Goal: Task Accomplishment & Management: Manage account settings

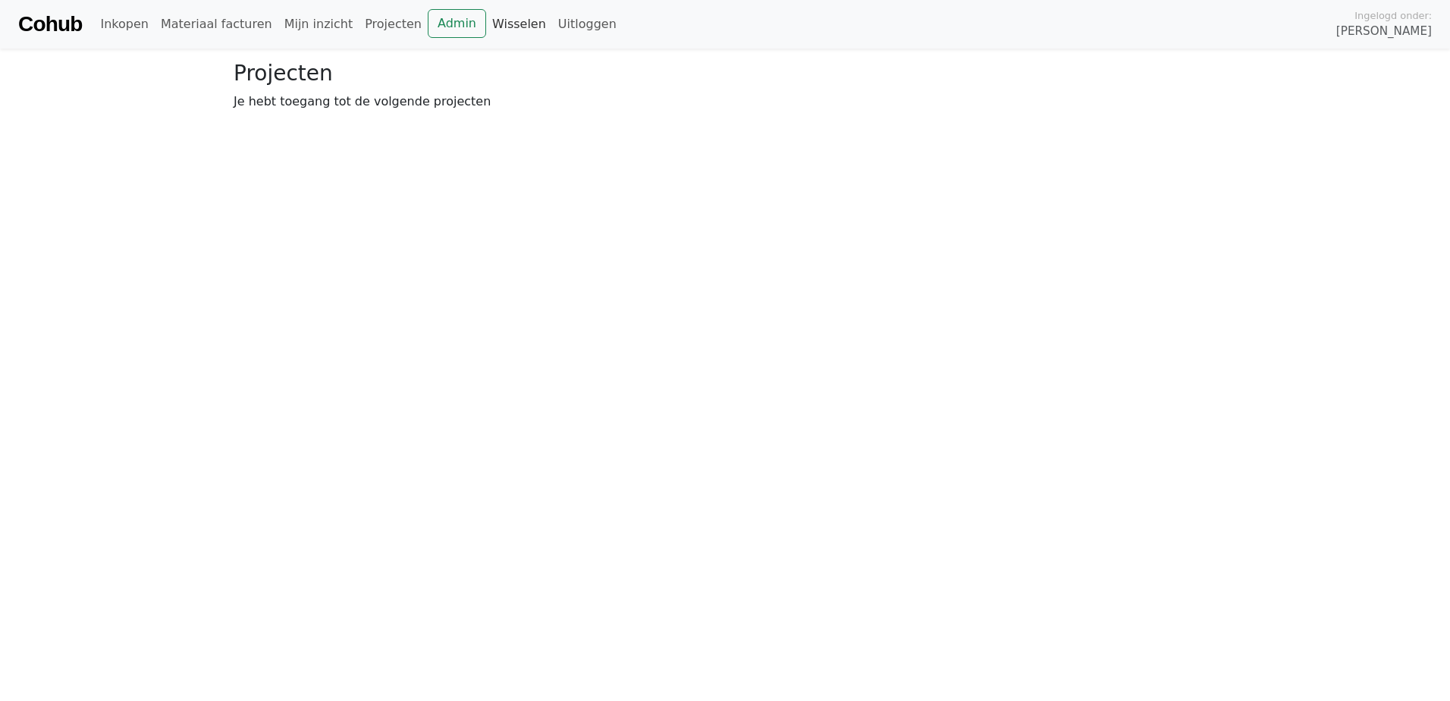
click at [486, 28] on link "Wisselen" at bounding box center [519, 24] width 66 height 30
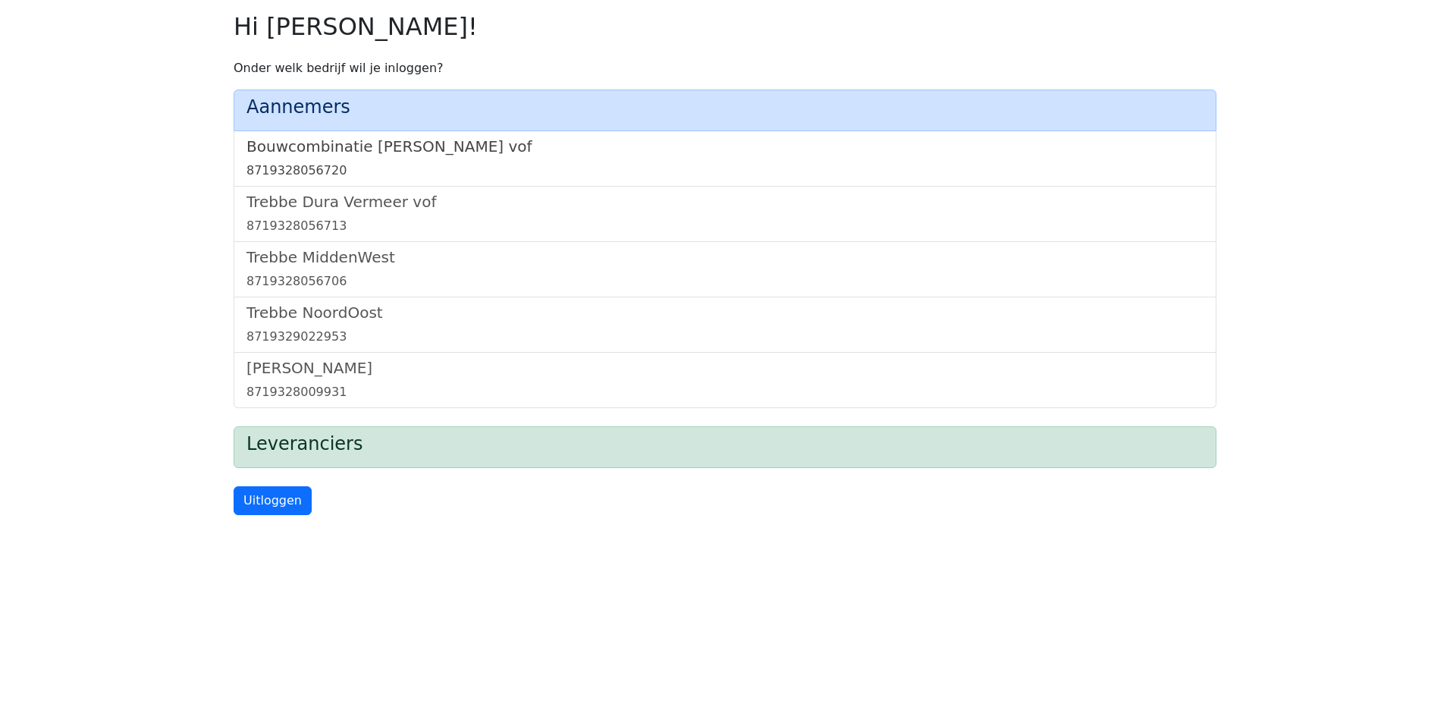
click at [384, 152] on h5 "Bouwcombinatie [PERSON_NAME] vof" at bounding box center [724, 146] width 957 height 18
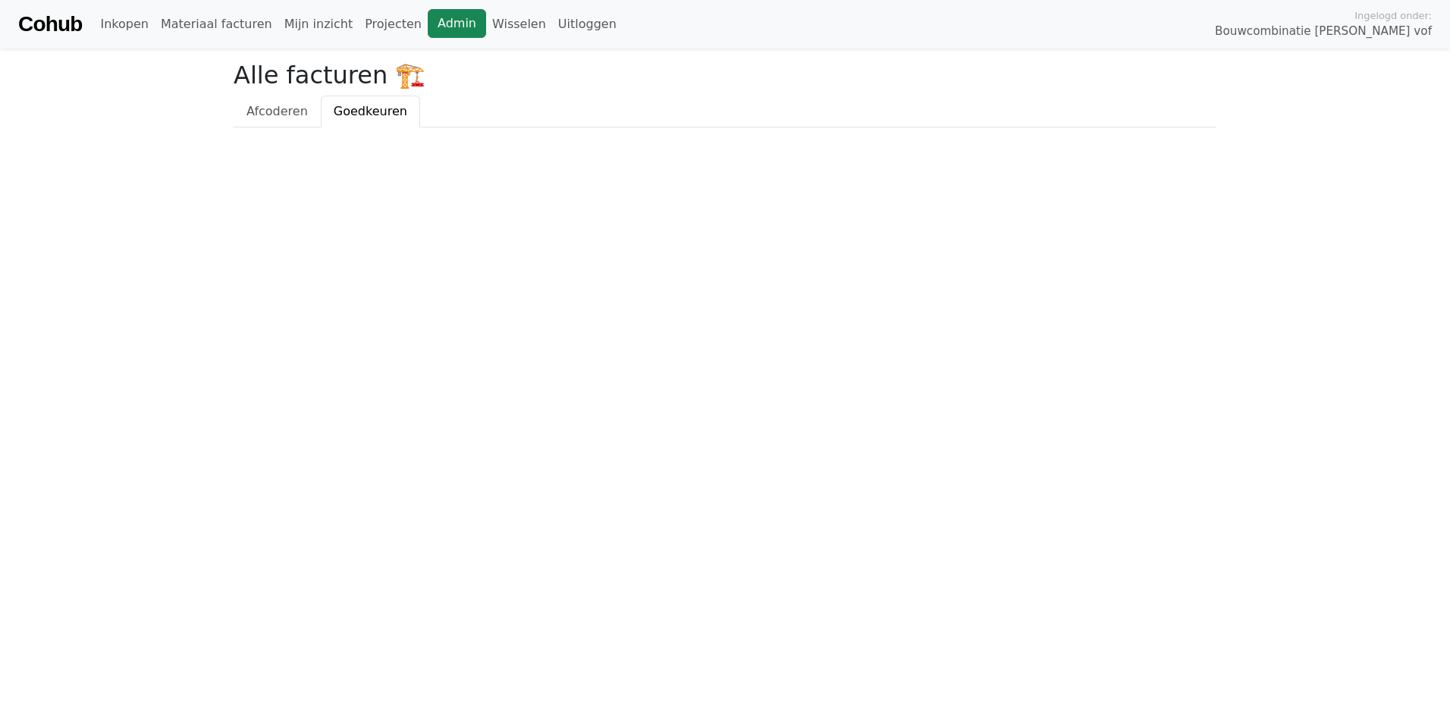
click at [436, 31] on link "Admin" at bounding box center [457, 23] width 58 height 29
click at [486, 24] on link "Wisselen" at bounding box center [519, 24] width 66 height 30
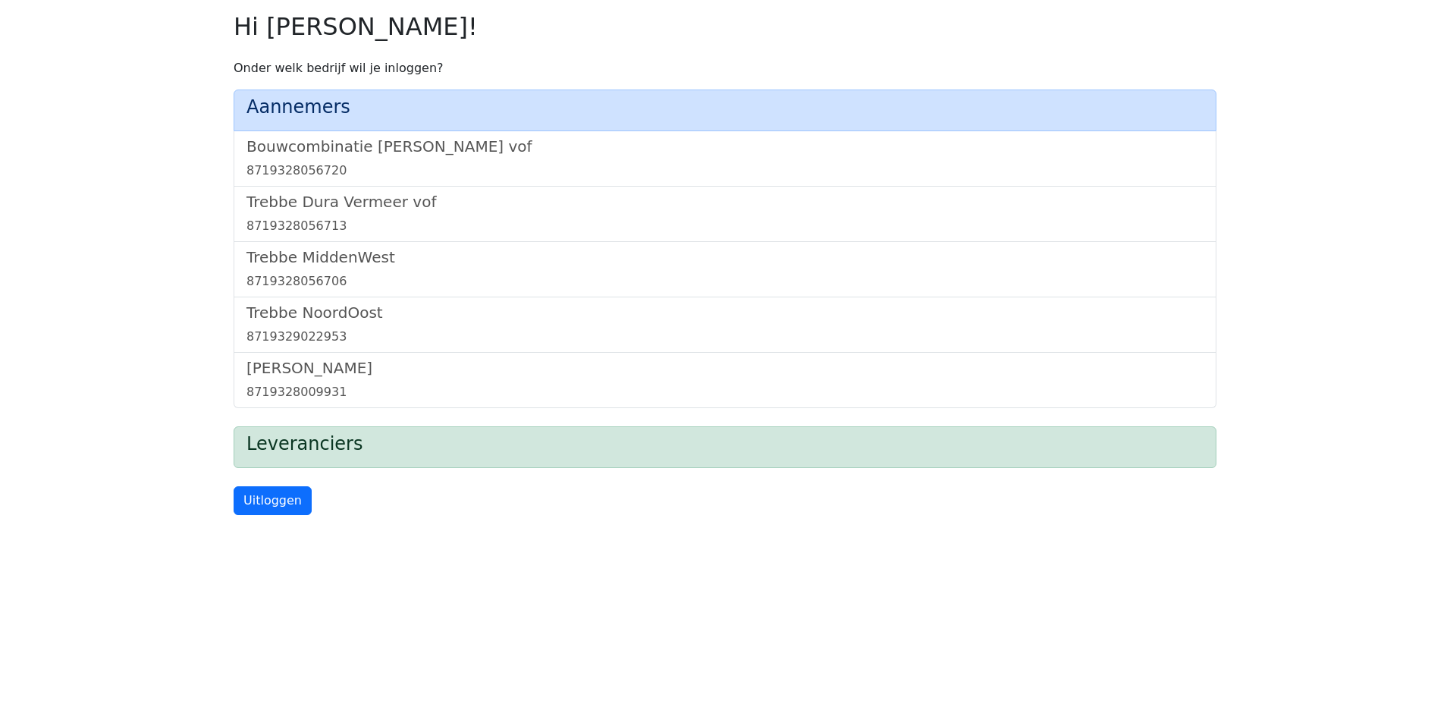
drag, startPoint x: 381, startPoint y: 208, endPoint x: 394, endPoint y: 181, distance: 29.2
click at [381, 209] on h5 "Trebbe Dura Vermeer vof" at bounding box center [724, 202] width 957 height 18
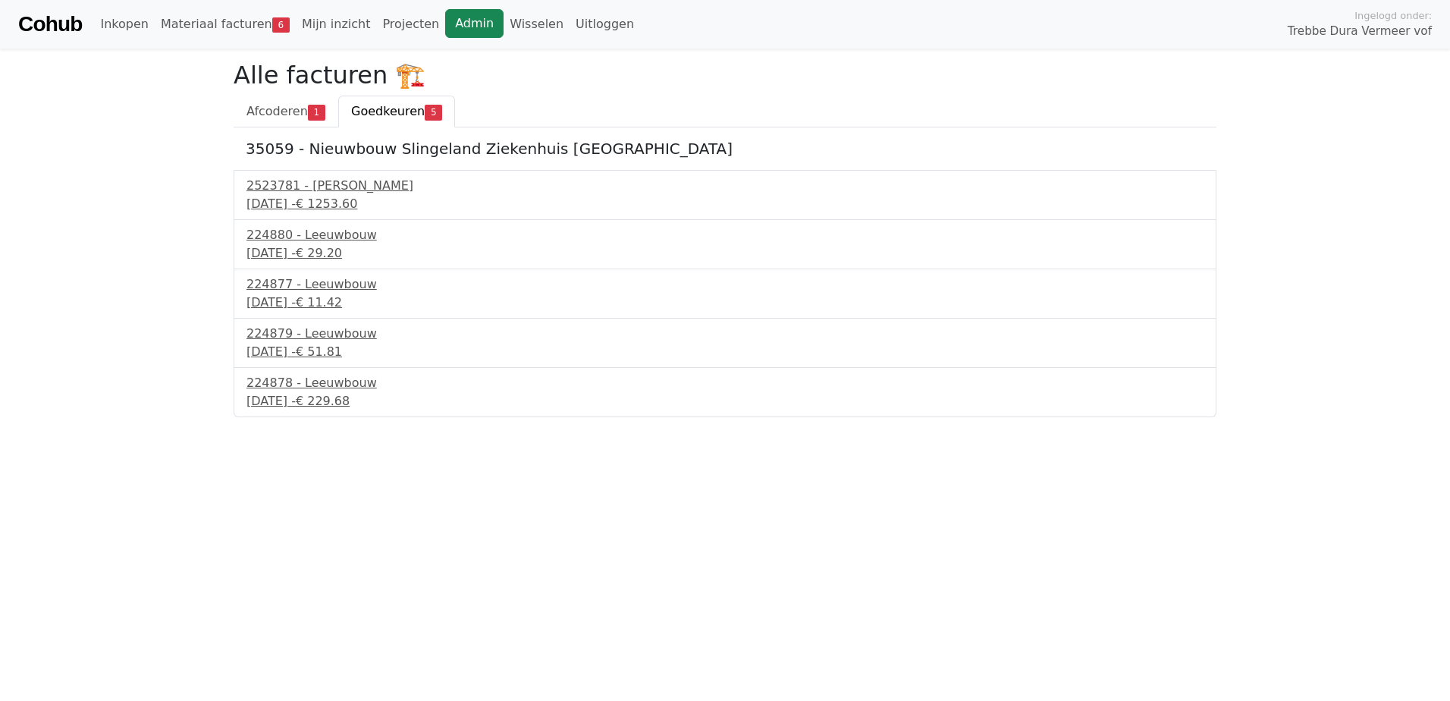
click at [447, 24] on link "Admin" at bounding box center [474, 23] width 58 height 29
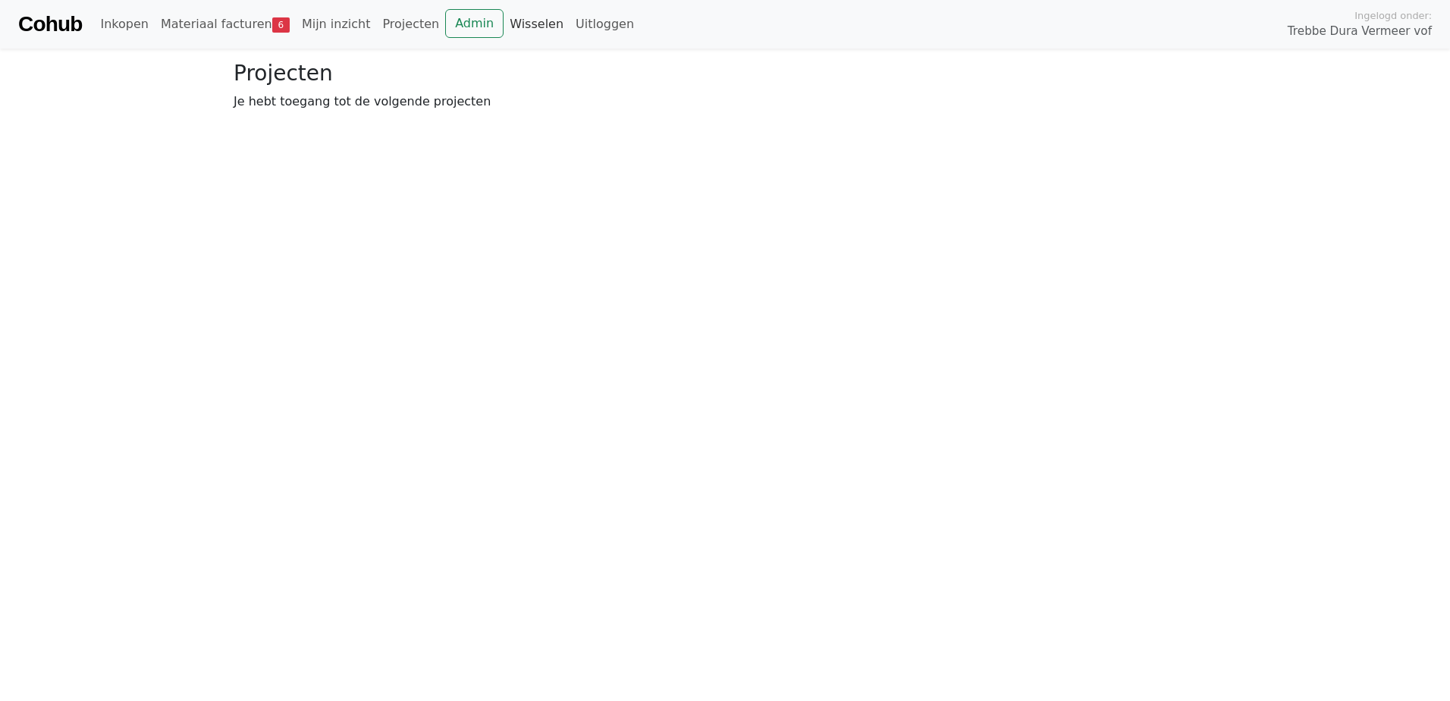
click at [504, 27] on link "Wisselen" at bounding box center [537, 24] width 66 height 30
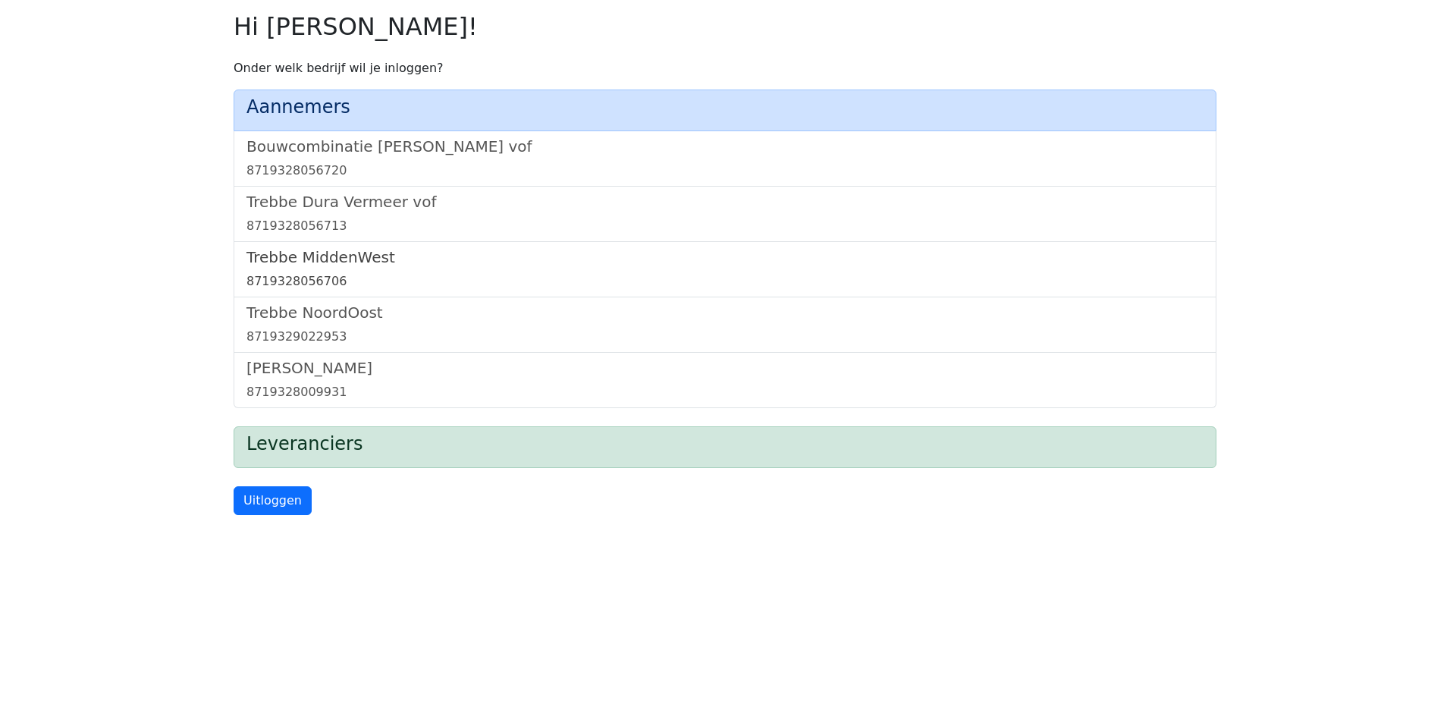
click at [342, 256] on h5 "Trebbe MiddenWest" at bounding box center [724, 257] width 957 height 18
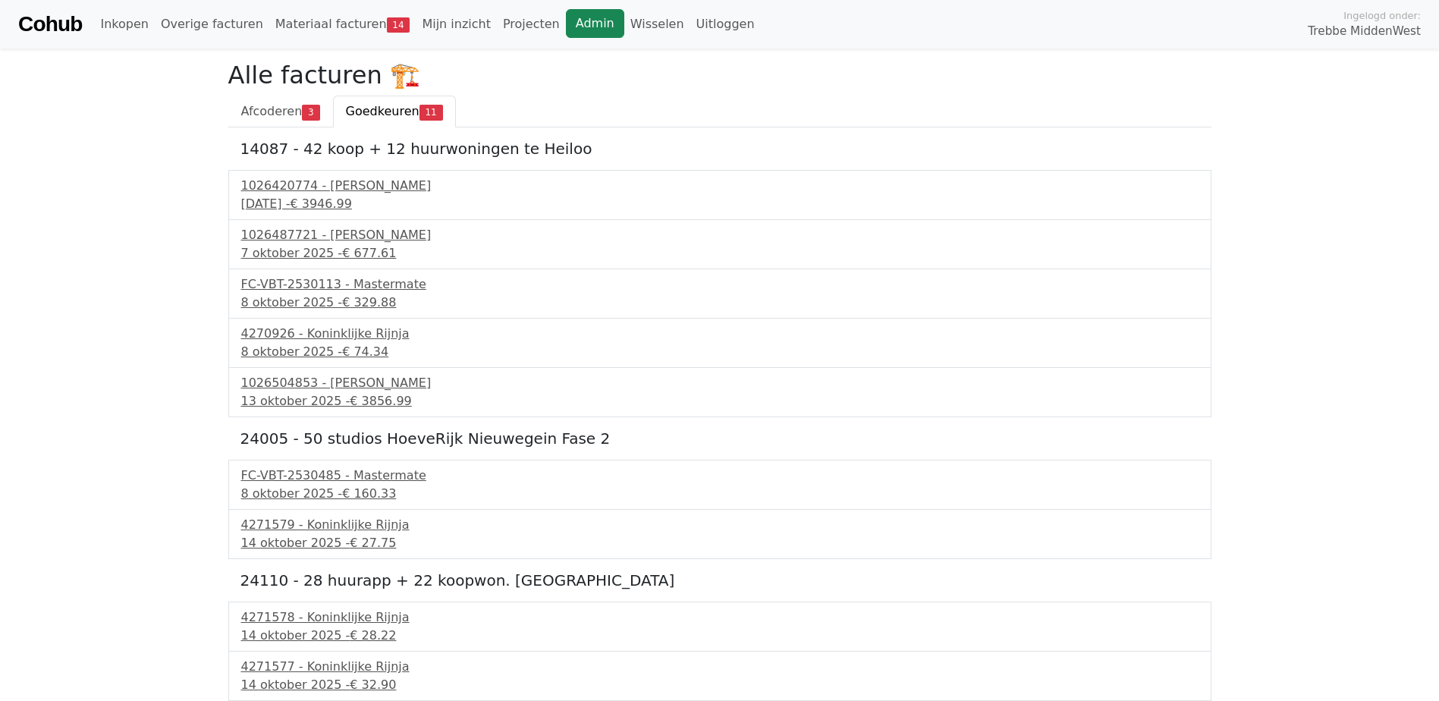
click at [566, 15] on link "Admin" at bounding box center [595, 23] width 58 height 29
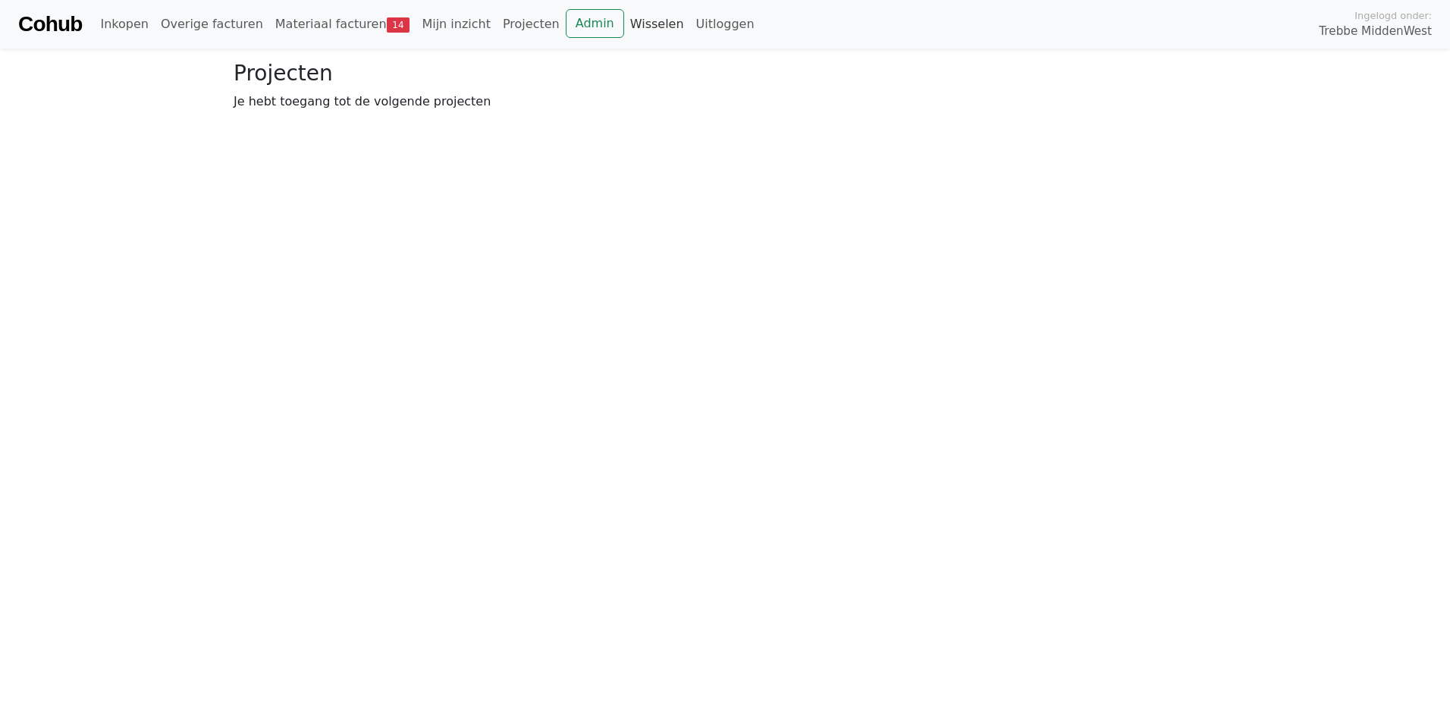
click at [624, 26] on link "Wisselen" at bounding box center [657, 24] width 66 height 30
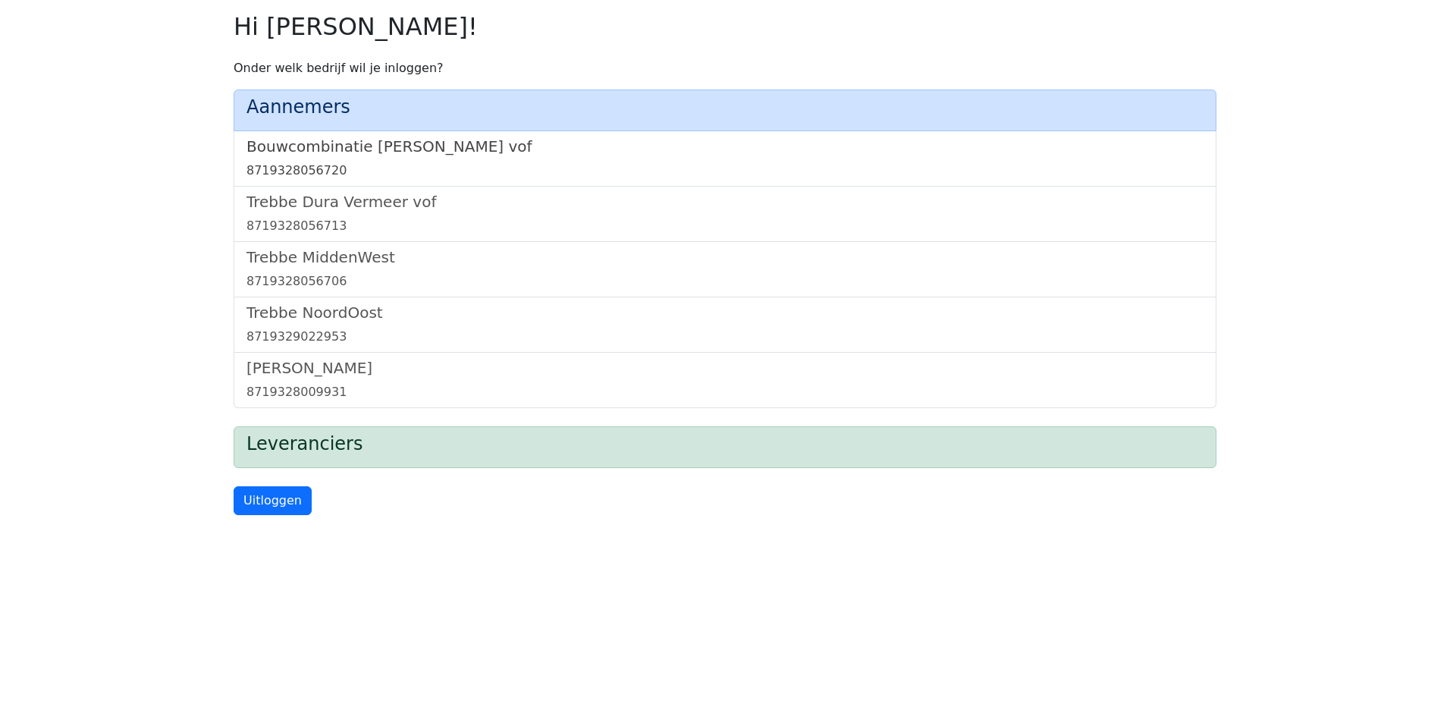
click at [372, 154] on h5 "Bouwcombinatie Trebbe De Nijs vof" at bounding box center [724, 146] width 957 height 18
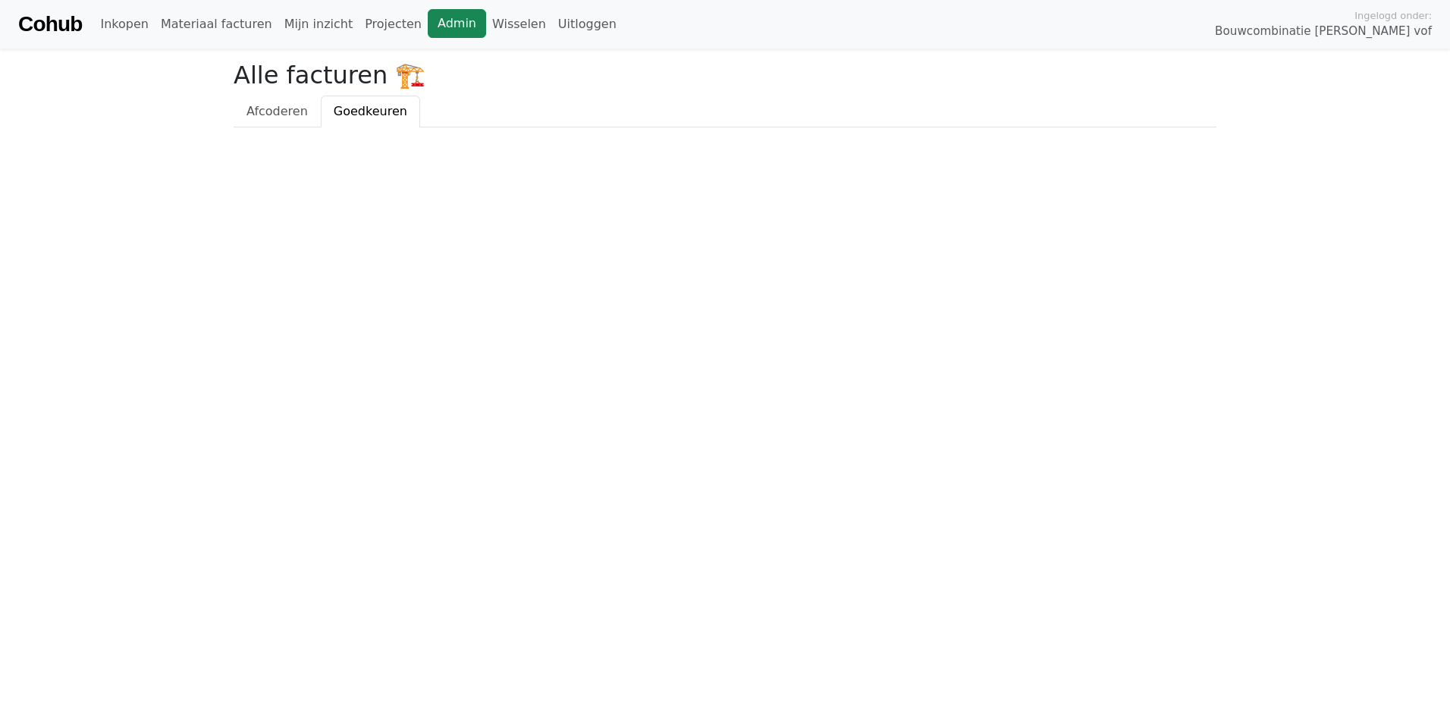
click at [431, 30] on link "Admin" at bounding box center [457, 23] width 58 height 29
click at [431, 22] on link "Admin" at bounding box center [457, 23] width 58 height 29
click at [486, 32] on link "Wisselen" at bounding box center [519, 24] width 66 height 30
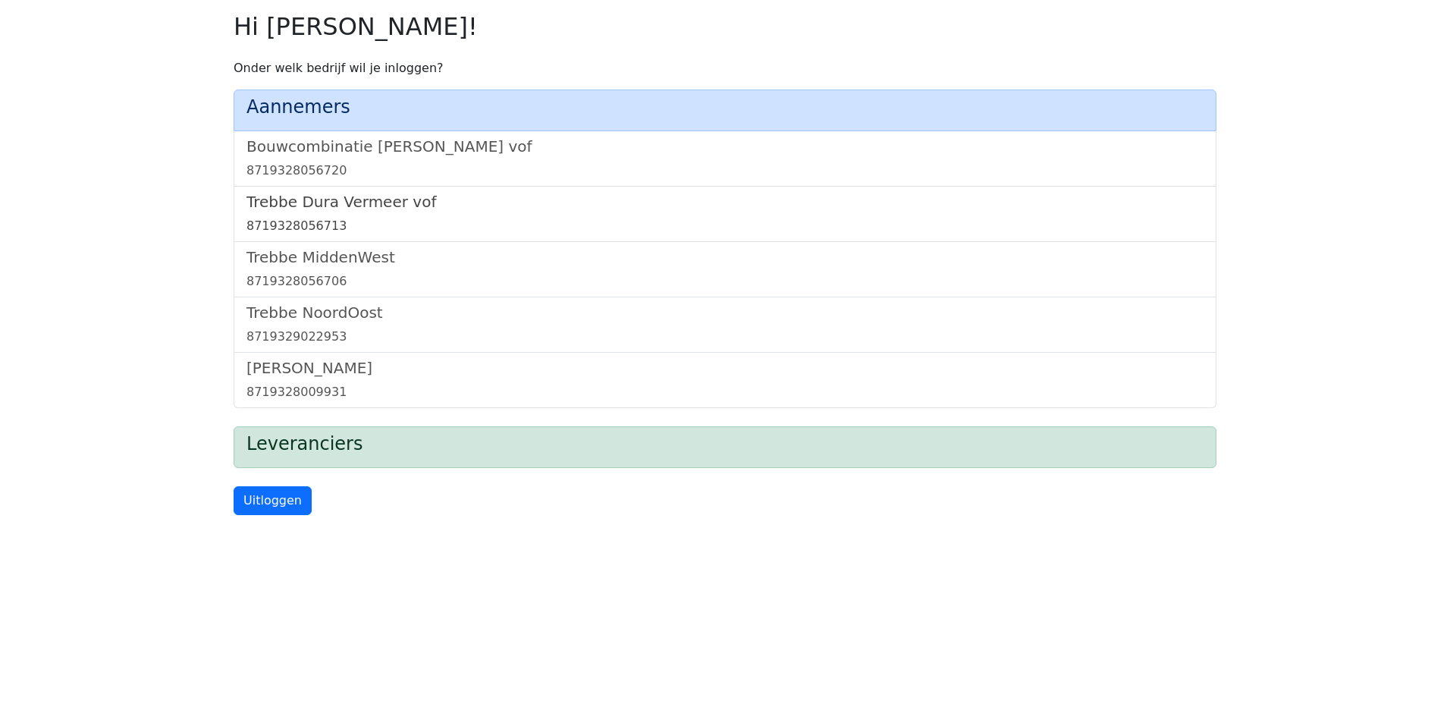
click at [382, 196] on h5 "Trebbe Dura Vermeer vof" at bounding box center [724, 202] width 957 height 18
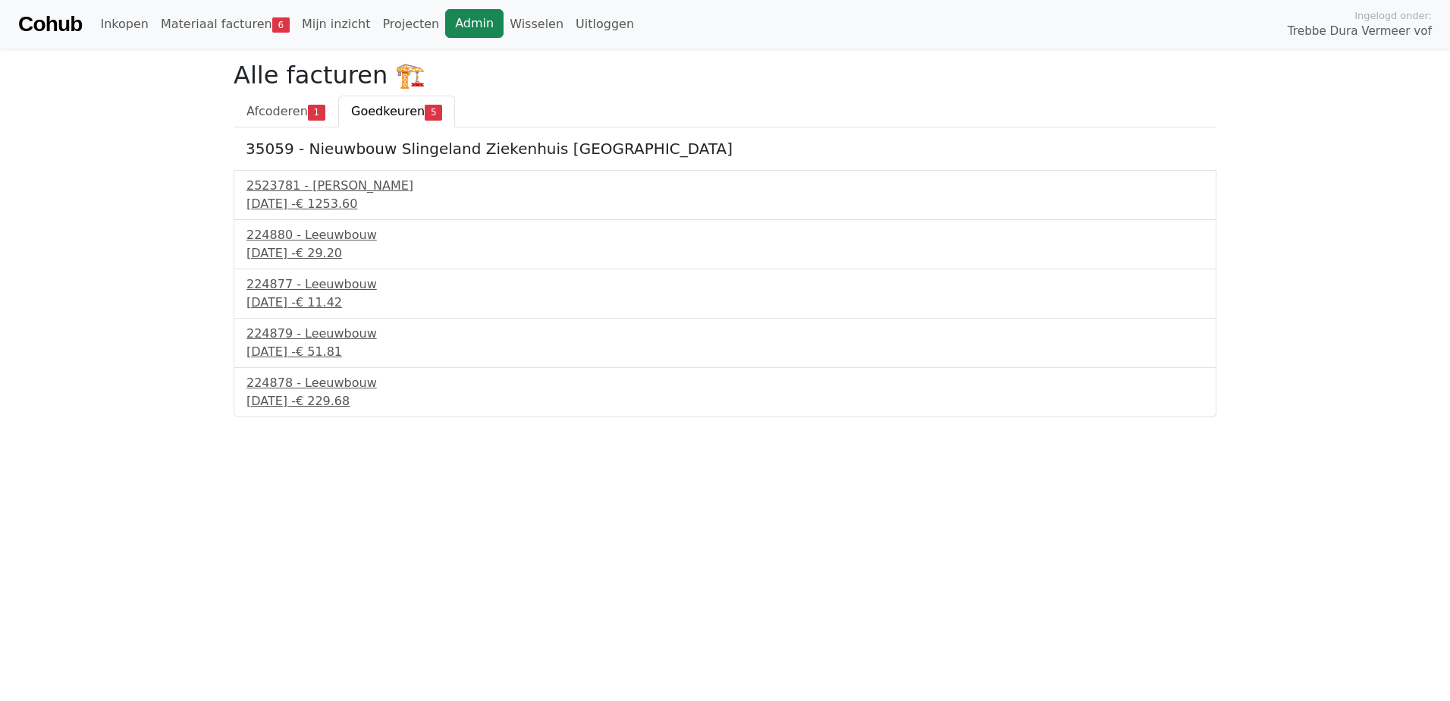
click at [447, 22] on link "Admin" at bounding box center [474, 23] width 58 height 29
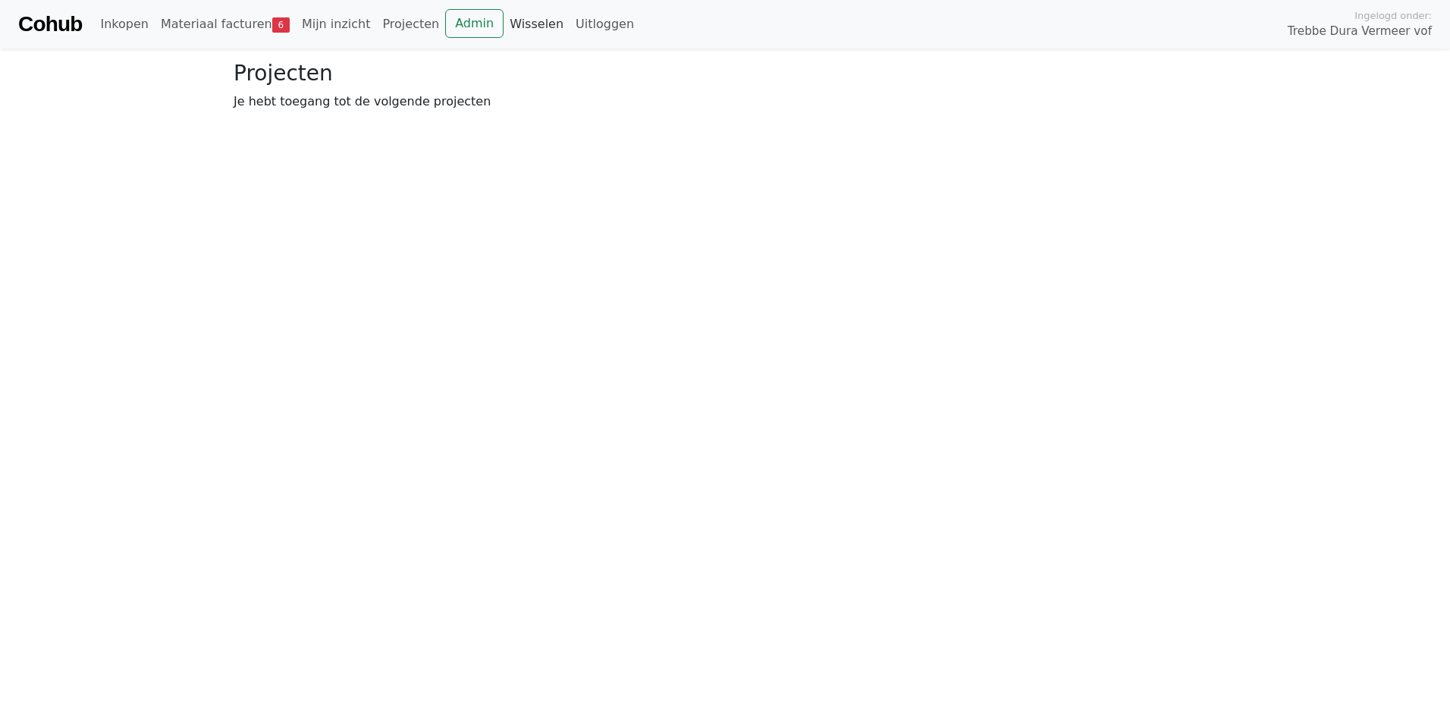
click at [506, 20] on link "Wisselen" at bounding box center [537, 24] width 66 height 30
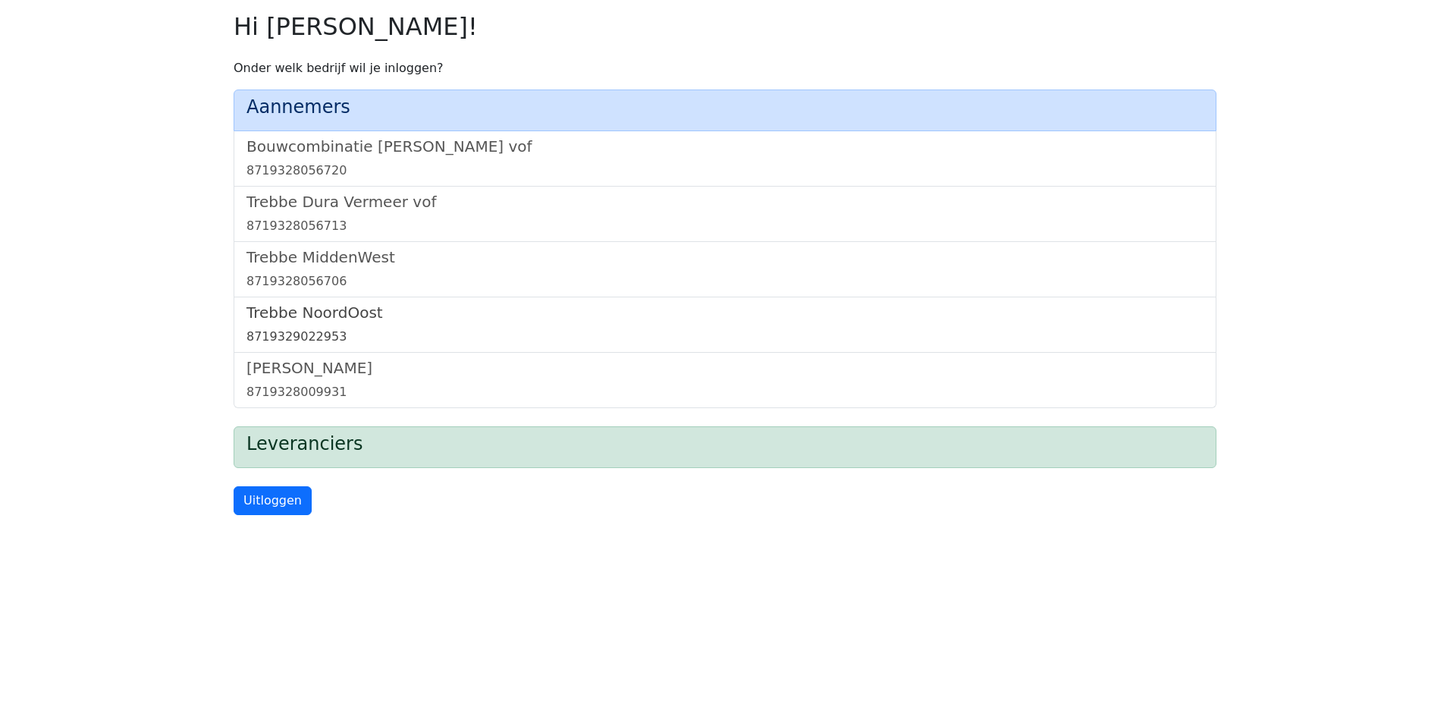
click at [327, 319] on h5 "Trebbe NoordOost" at bounding box center [724, 312] width 957 height 18
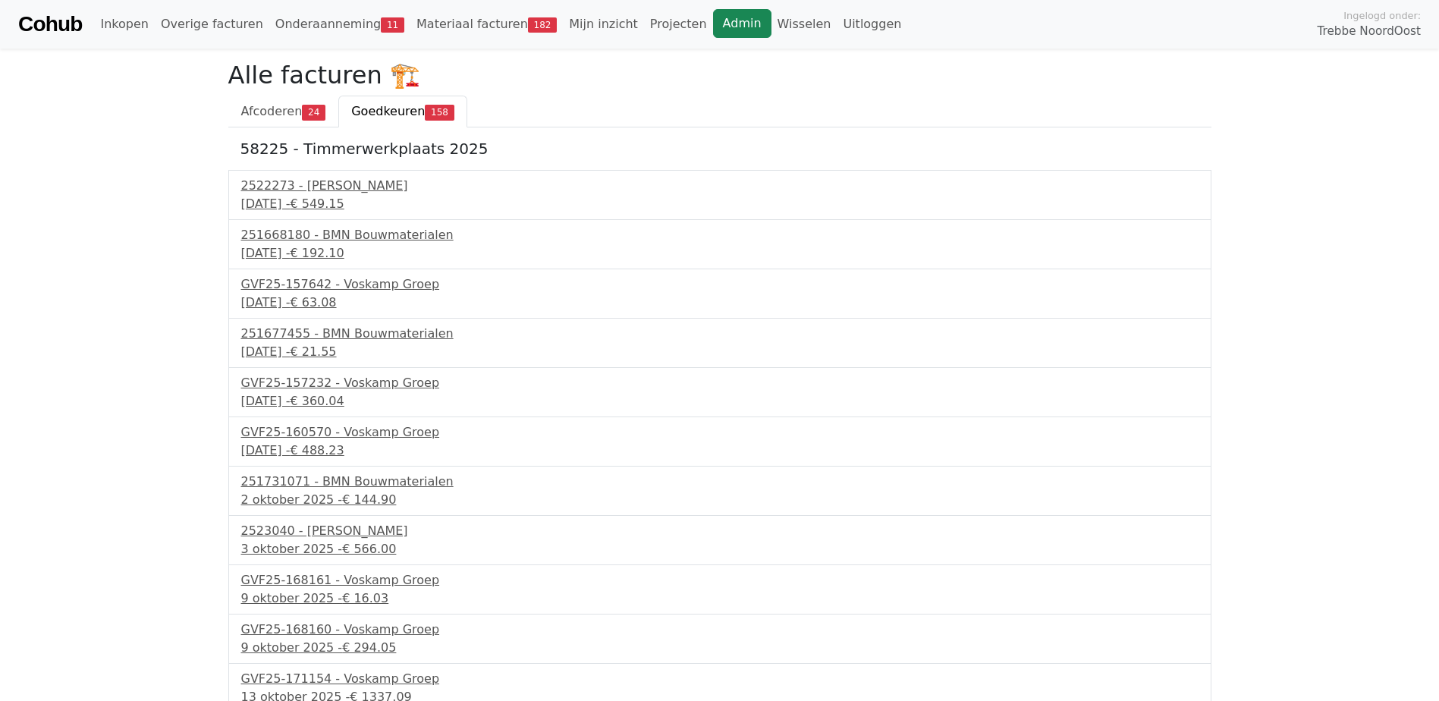
click at [713, 25] on link "Admin" at bounding box center [742, 23] width 58 height 29
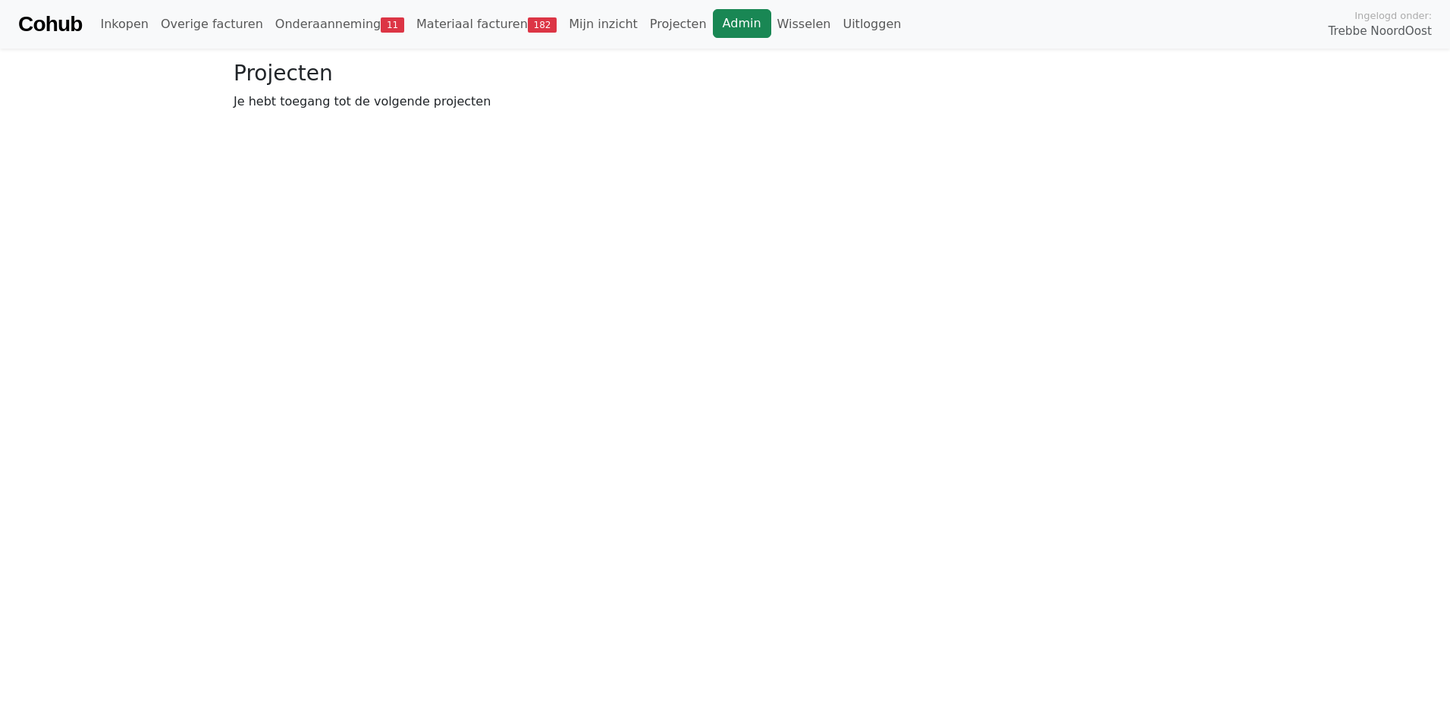
click at [713, 27] on link "Admin" at bounding box center [742, 23] width 58 height 29
click at [771, 22] on link "Wisselen" at bounding box center [804, 24] width 66 height 30
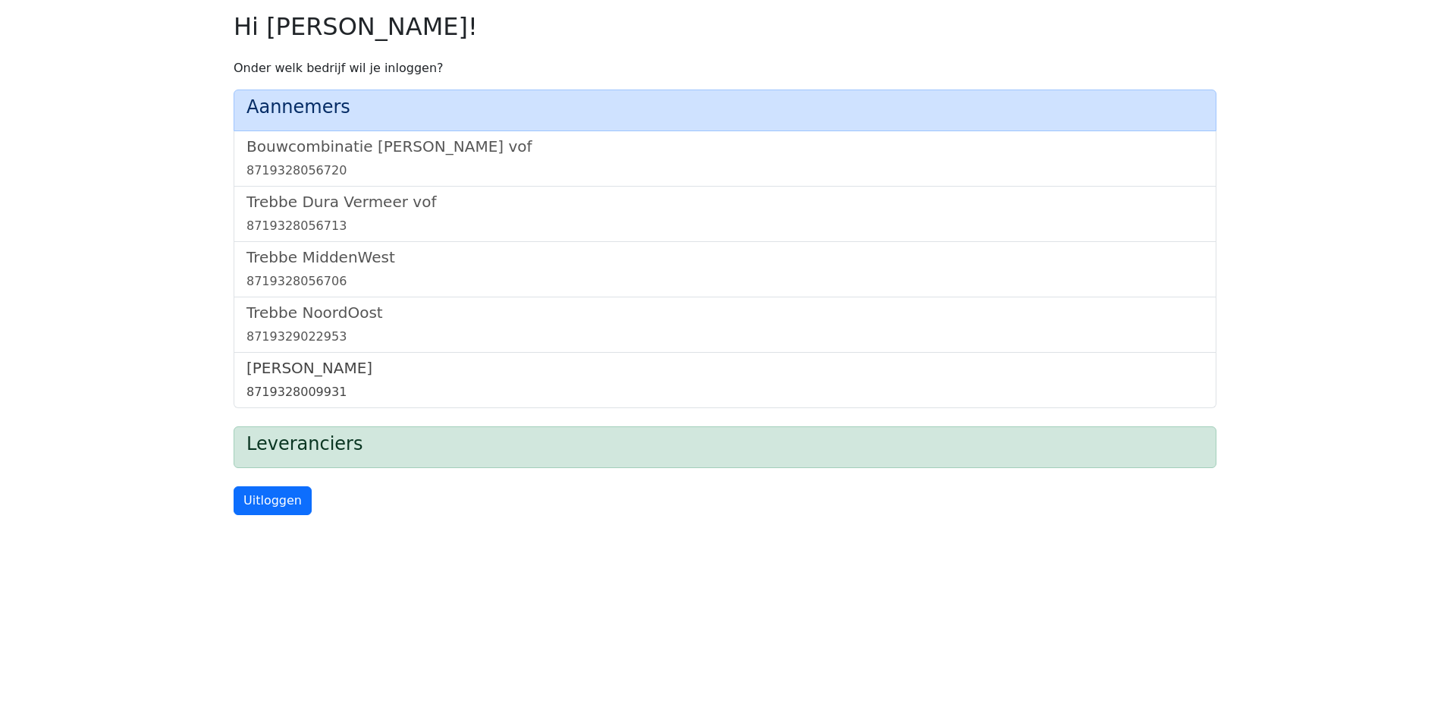
click at [312, 366] on h5 "[PERSON_NAME]" at bounding box center [724, 368] width 957 height 18
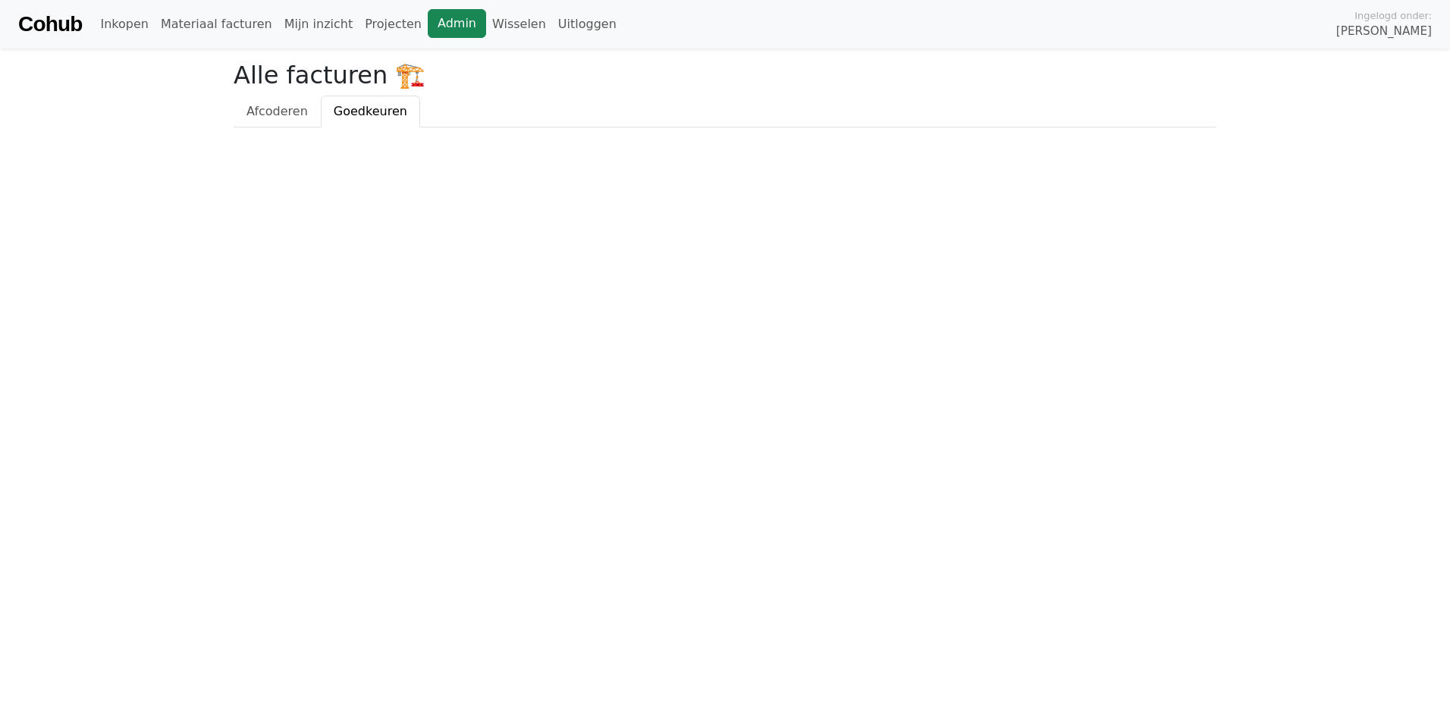
click at [428, 27] on link "Admin" at bounding box center [457, 23] width 58 height 29
click at [433, 24] on link "Admin" at bounding box center [457, 23] width 58 height 29
